Goal: Task Accomplishment & Management: Use online tool/utility

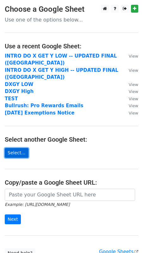
click at [18, 156] on link "Select..." at bounding box center [17, 153] width 24 height 10
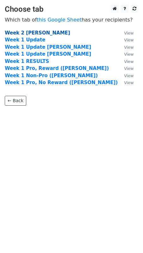
click at [41, 33] on strong "Week 2 MEredith" at bounding box center [37, 33] width 65 height 6
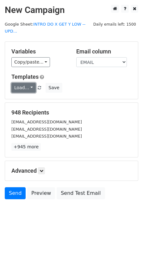
click at [30, 89] on link "Load..." at bounding box center [23, 88] width 24 height 10
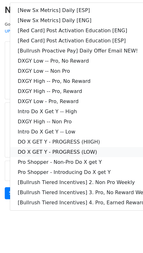
click at [92, 152] on link "DO X GET Y - PROGRESS (LOW)" at bounding box center [91, 152] width 162 height 10
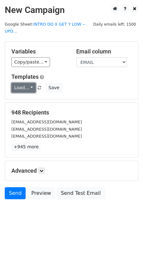
click at [31, 90] on link "Load..." at bounding box center [23, 88] width 24 height 10
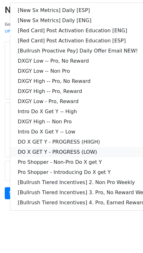
click at [72, 151] on link "DO X GET Y - PROGRESS (LOW)" at bounding box center [91, 152] width 162 height 10
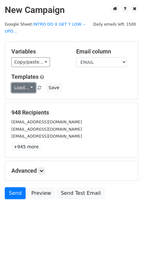
click at [31, 87] on link "Load..." at bounding box center [23, 88] width 24 height 10
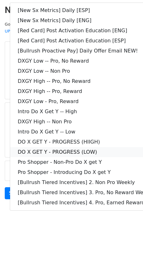
click at [52, 147] on link "DO X GET Y - PROGRESS (LOW)" at bounding box center [91, 152] width 162 height 10
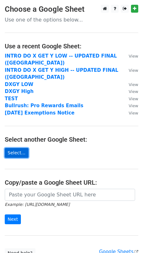
click at [19, 151] on link "Select..." at bounding box center [17, 153] width 24 height 10
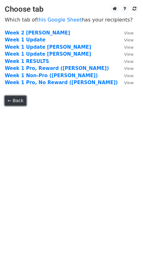
click at [15, 104] on link "← Back" at bounding box center [16, 101] width 22 height 10
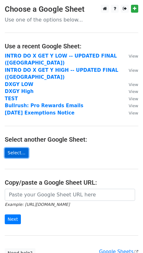
click at [22, 153] on link "Select..." at bounding box center [17, 153] width 24 height 10
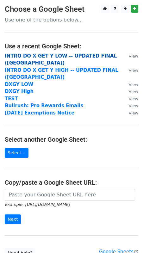
click at [46, 57] on strong "INTRO DO X GET Y LOW -- UPDATED FINAL (Harrisburg)" at bounding box center [61, 59] width 112 height 13
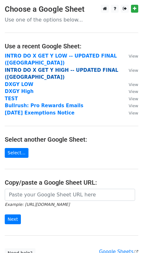
click at [64, 71] on strong "INTRO DO X GET Y HIGH -- UPDATED FINAL ([GEOGRAPHIC_DATA])" at bounding box center [62, 73] width 114 height 13
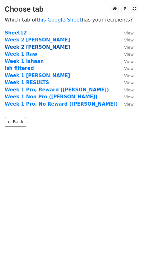
click at [38, 47] on strong "Week 2 [PERSON_NAME]" at bounding box center [37, 47] width 65 height 6
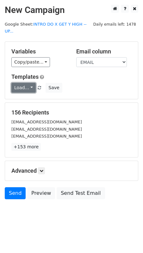
click at [25, 85] on link "Load..." at bounding box center [23, 88] width 24 height 10
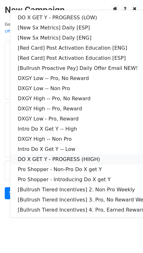
click at [117, 154] on link "DO X GET Y - PROGRESS (HIIGH)" at bounding box center [91, 159] width 162 height 10
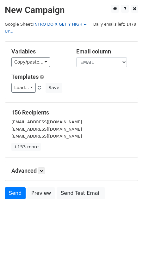
click at [55, 24] on link "INTRO DO X GET Y HIGH -- UP..." at bounding box center [46, 28] width 82 height 12
